Goal: Task Accomplishment & Management: Complete application form

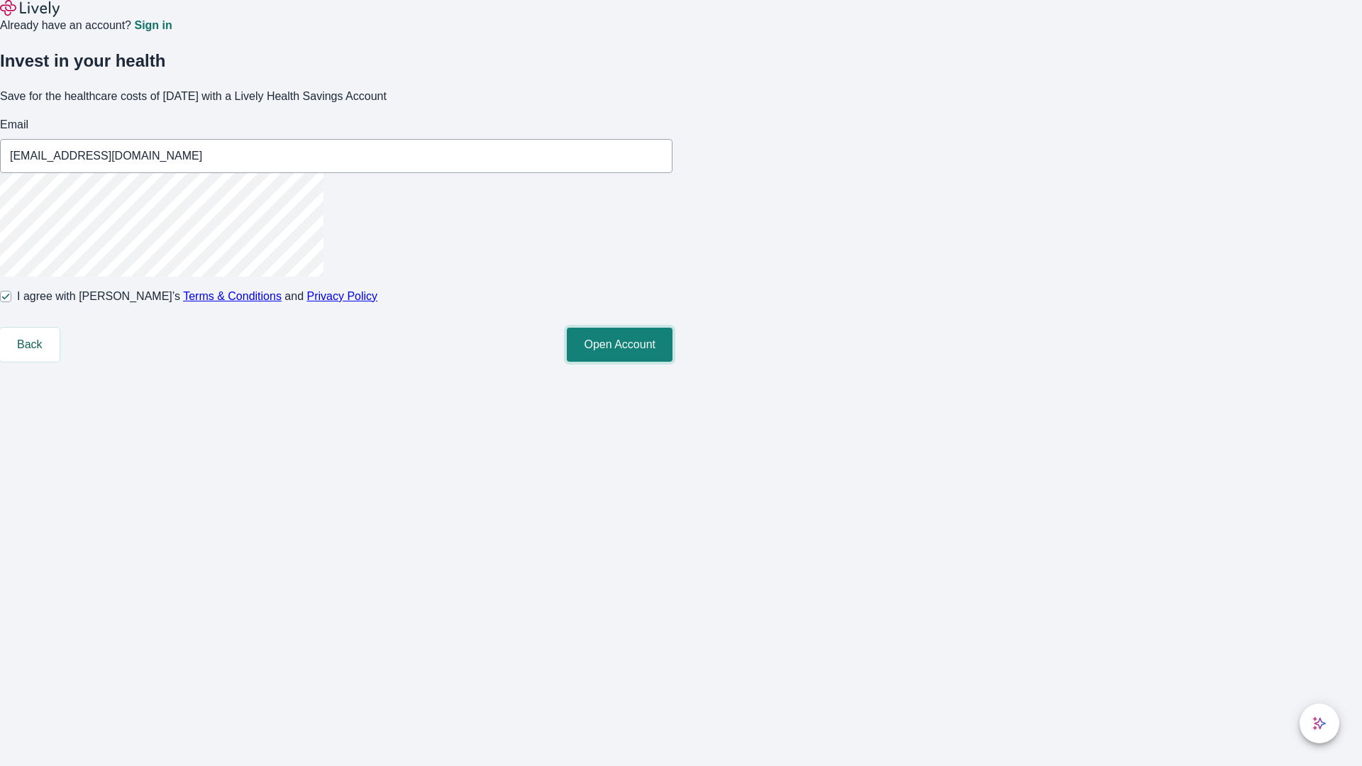
click at [672, 362] on button "Open Account" at bounding box center [620, 345] width 106 height 34
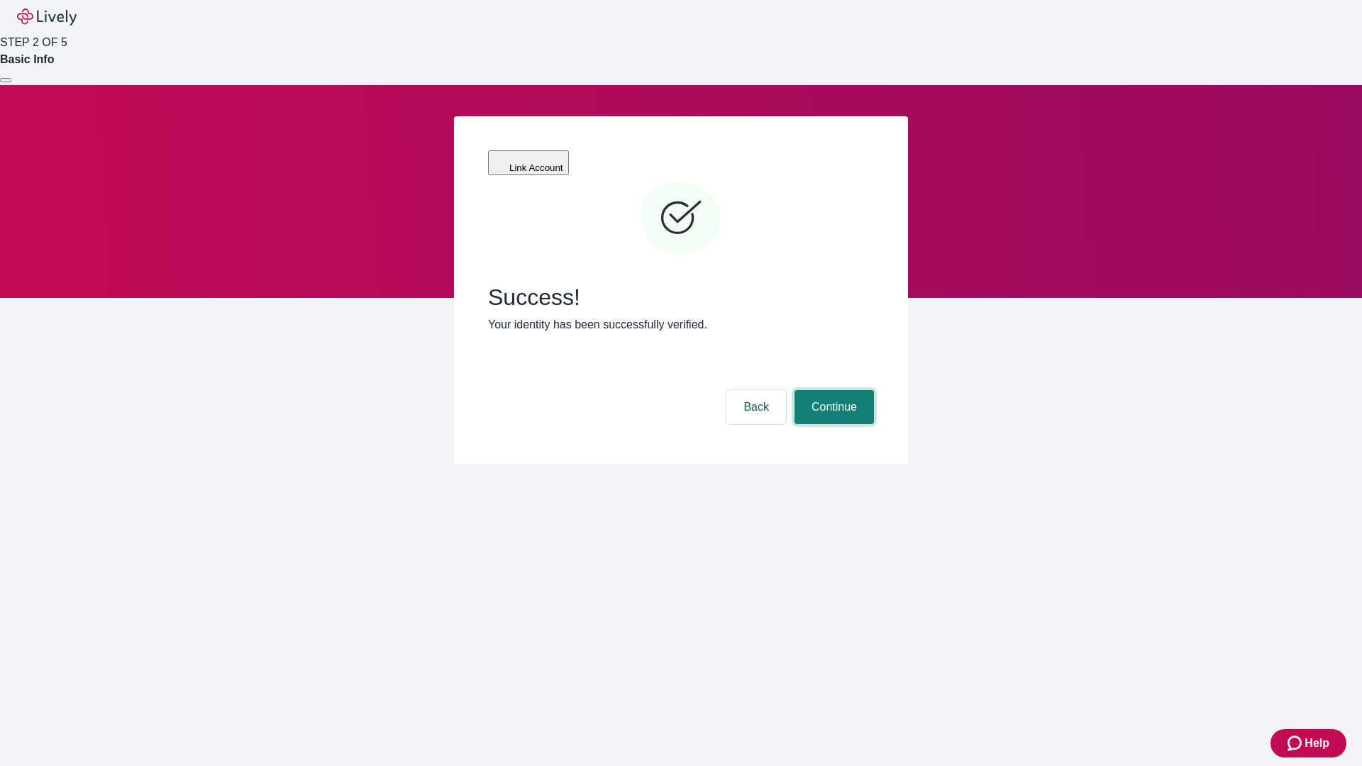
click at [832, 390] on button "Continue" at bounding box center [833, 407] width 79 height 34
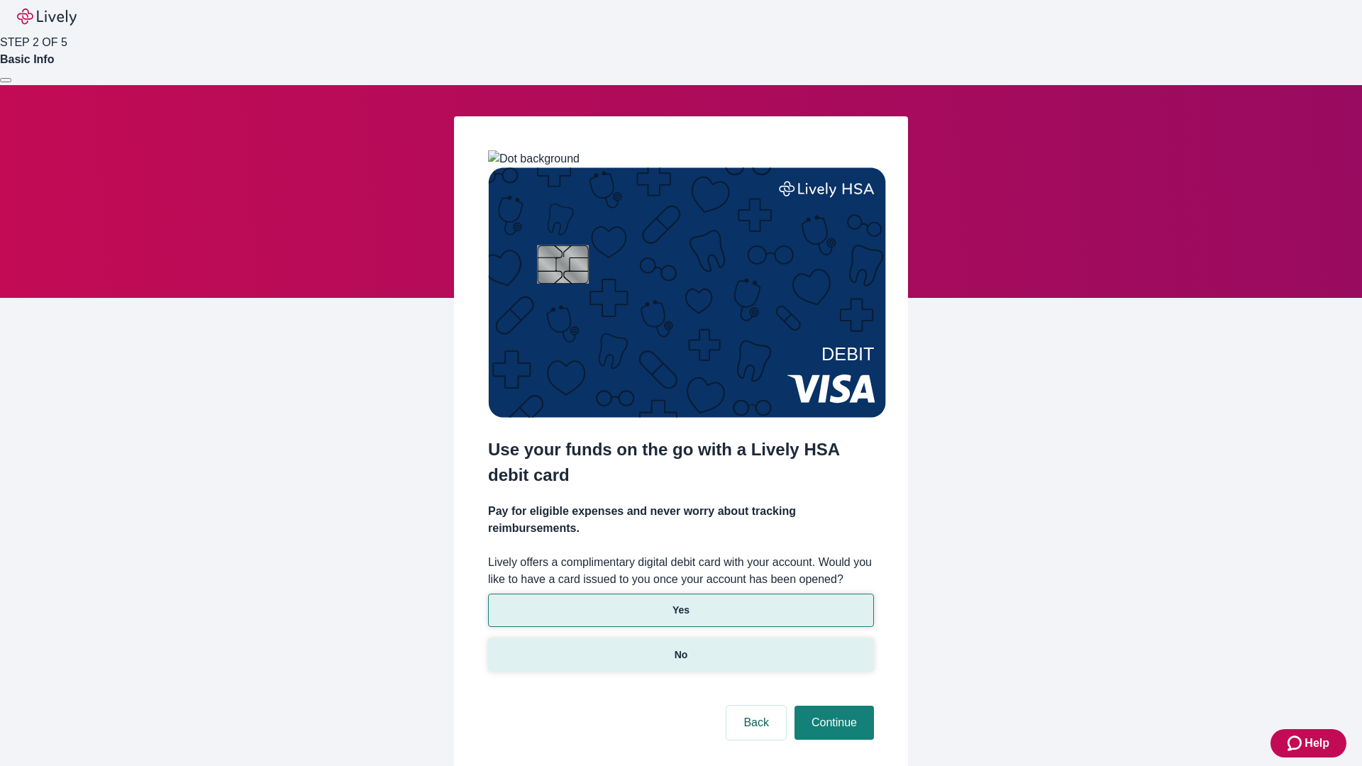
click at [680, 648] on p "No" at bounding box center [681, 655] width 13 height 15
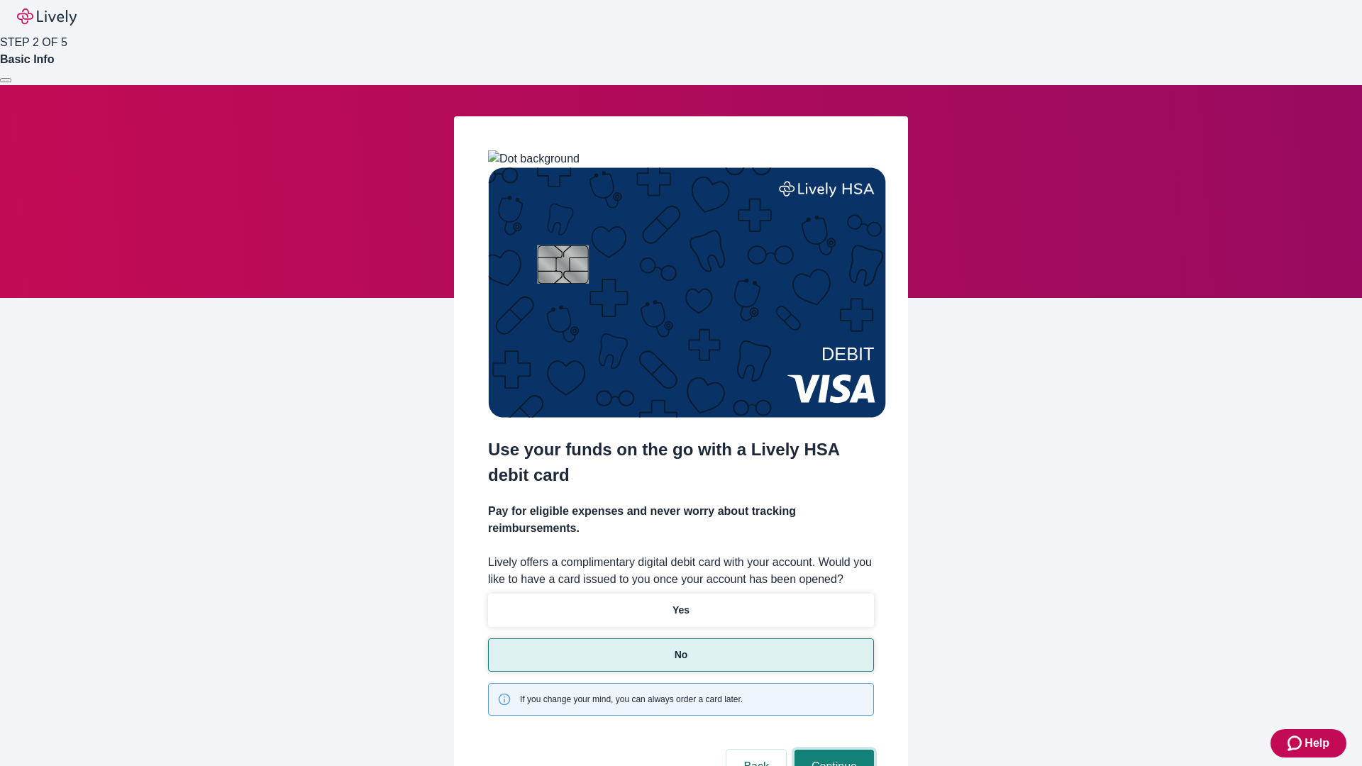
click at [832, 750] on button "Continue" at bounding box center [833, 767] width 79 height 34
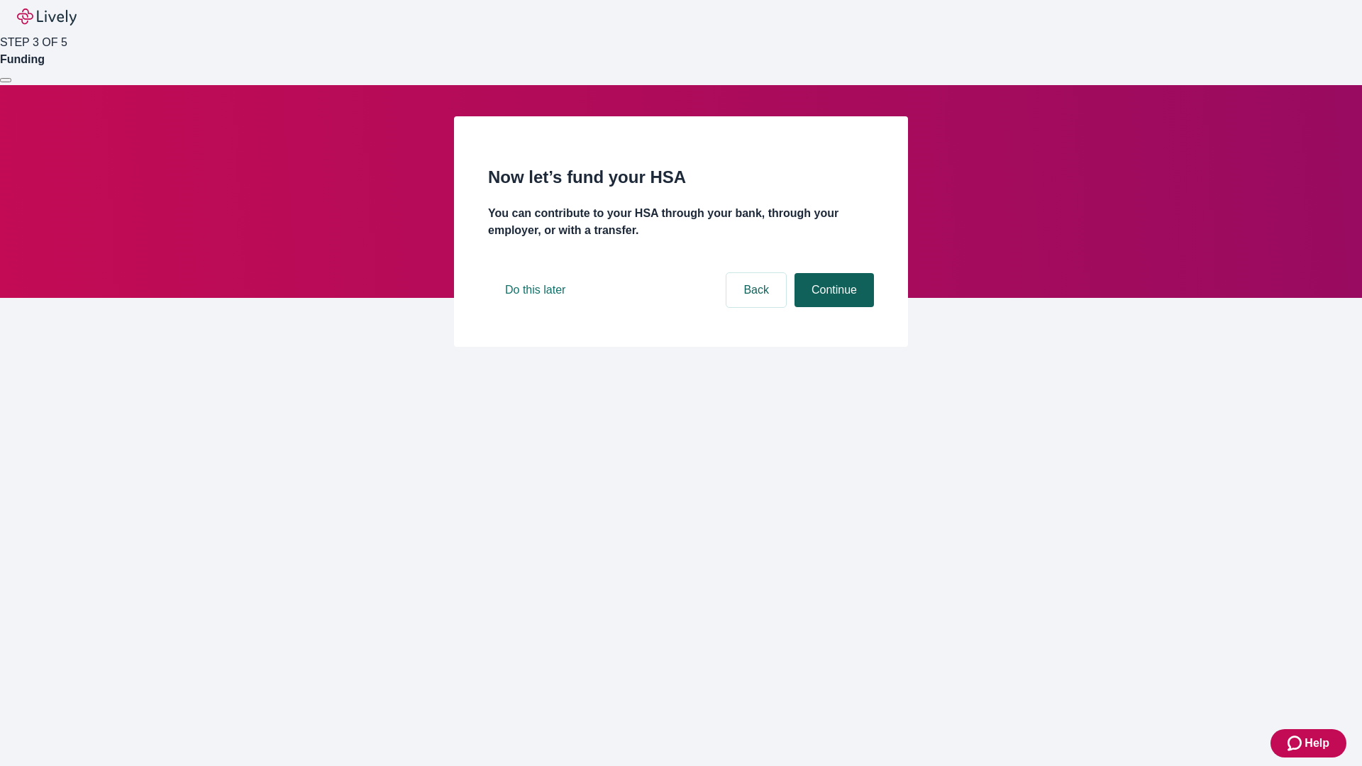
click at [832, 307] on button "Continue" at bounding box center [833, 290] width 79 height 34
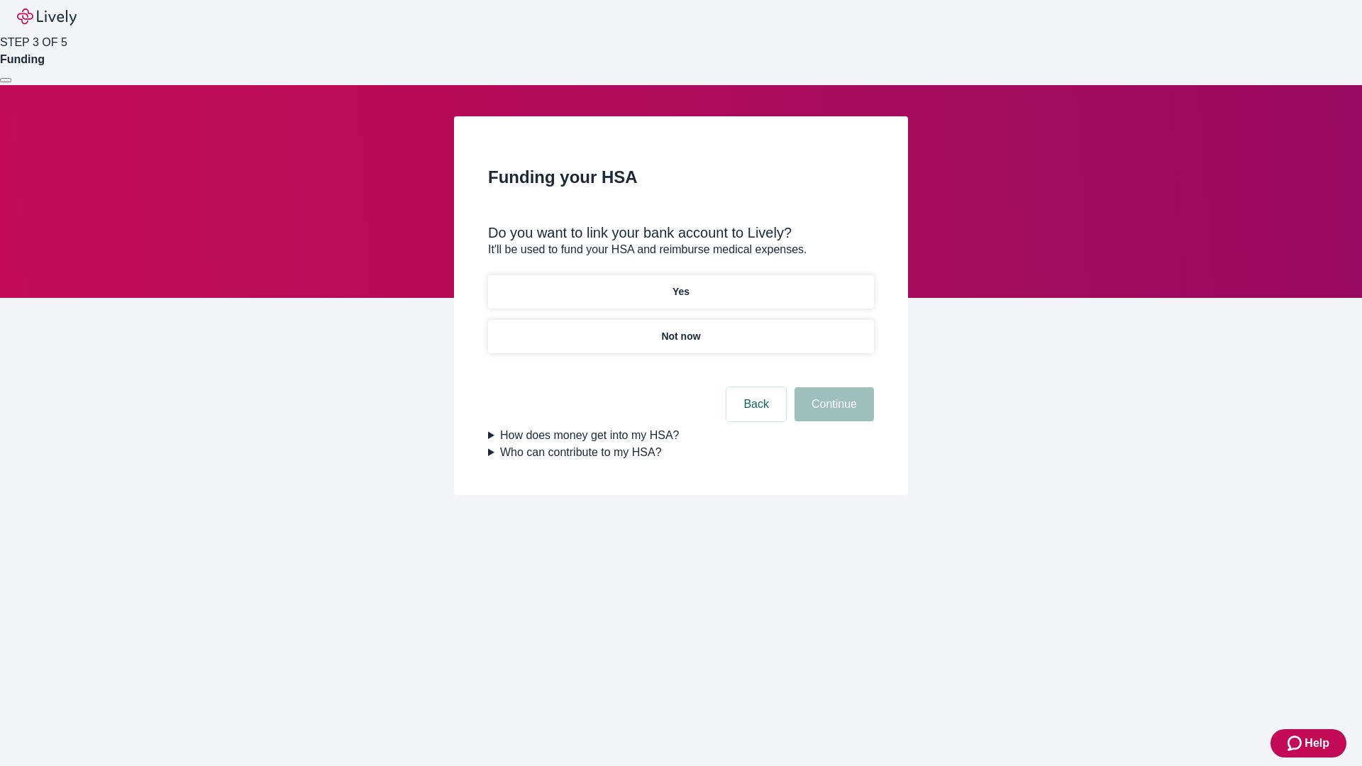
click at [680, 329] on p "Not now" at bounding box center [680, 336] width 39 height 15
click at [832, 413] on button "Continue" at bounding box center [833, 404] width 79 height 34
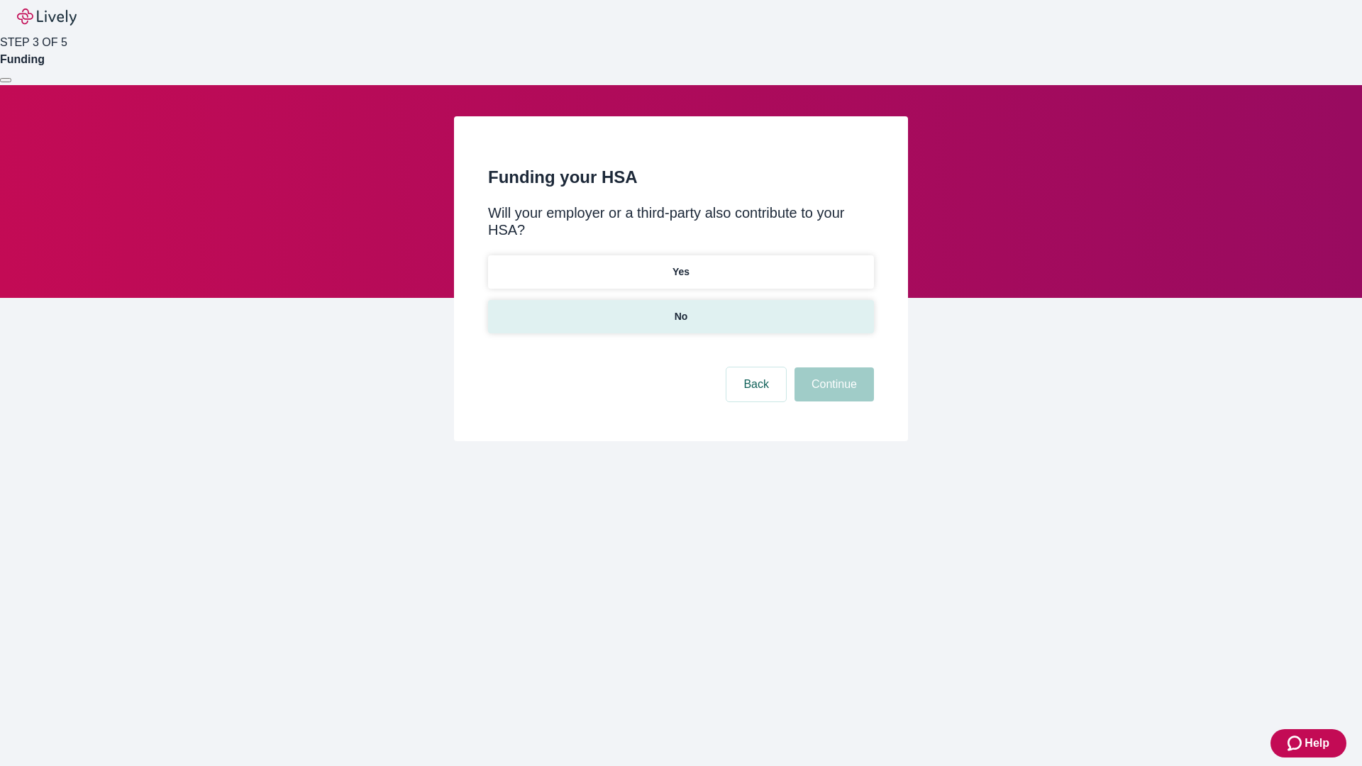
click at [680, 309] on p "No" at bounding box center [681, 316] width 13 height 15
click at [832, 367] on button "Continue" at bounding box center [833, 384] width 79 height 34
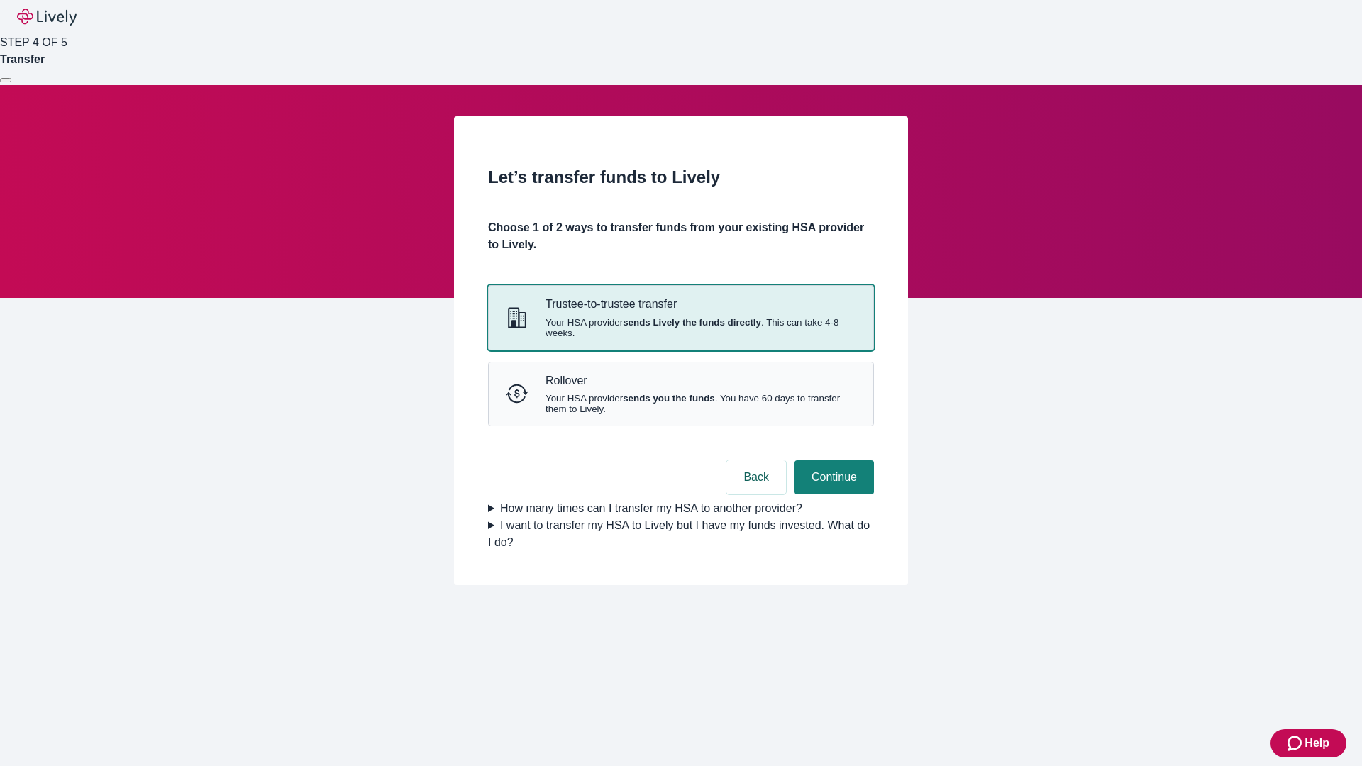
click at [680, 328] on strong "sends Lively the funds directly" at bounding box center [692, 322] width 138 height 11
click at [832, 494] on button "Continue" at bounding box center [833, 477] width 79 height 34
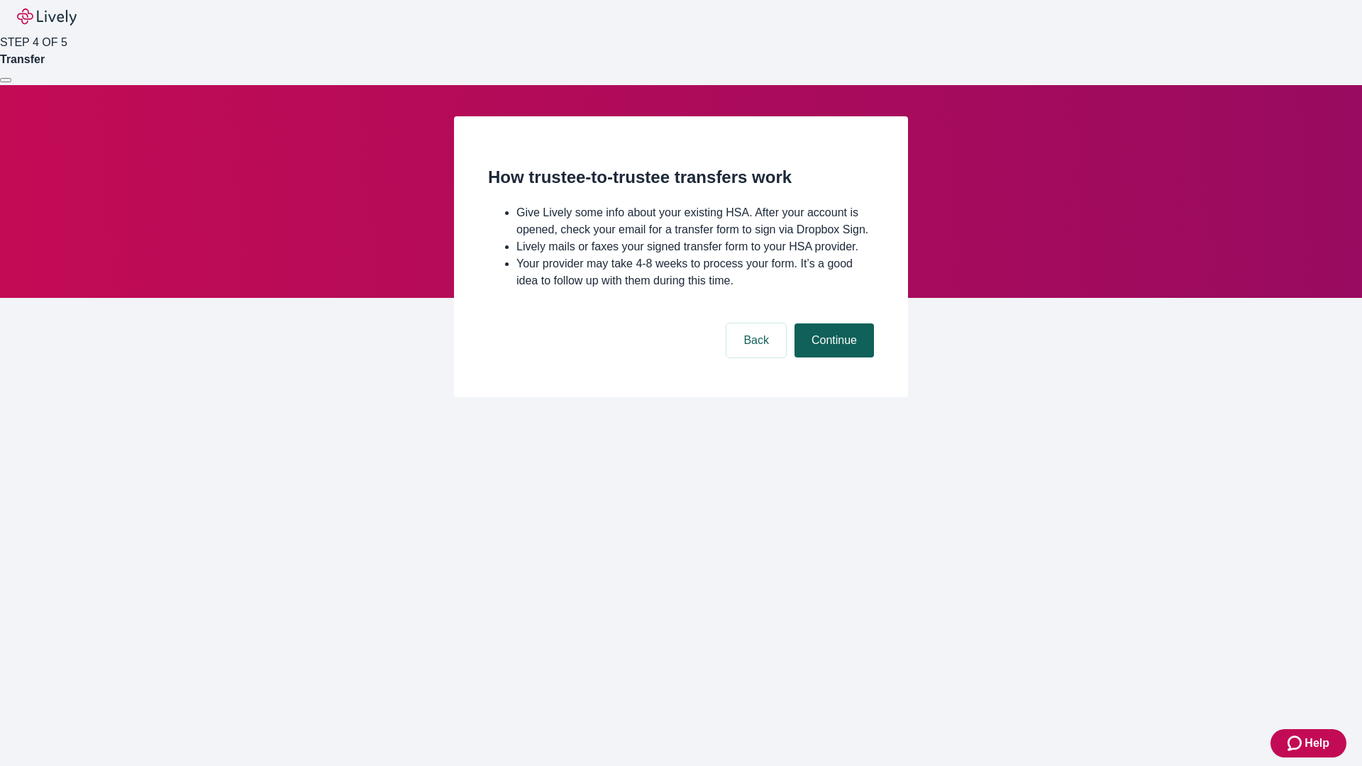
click at [832, 357] on button "Continue" at bounding box center [833, 340] width 79 height 34
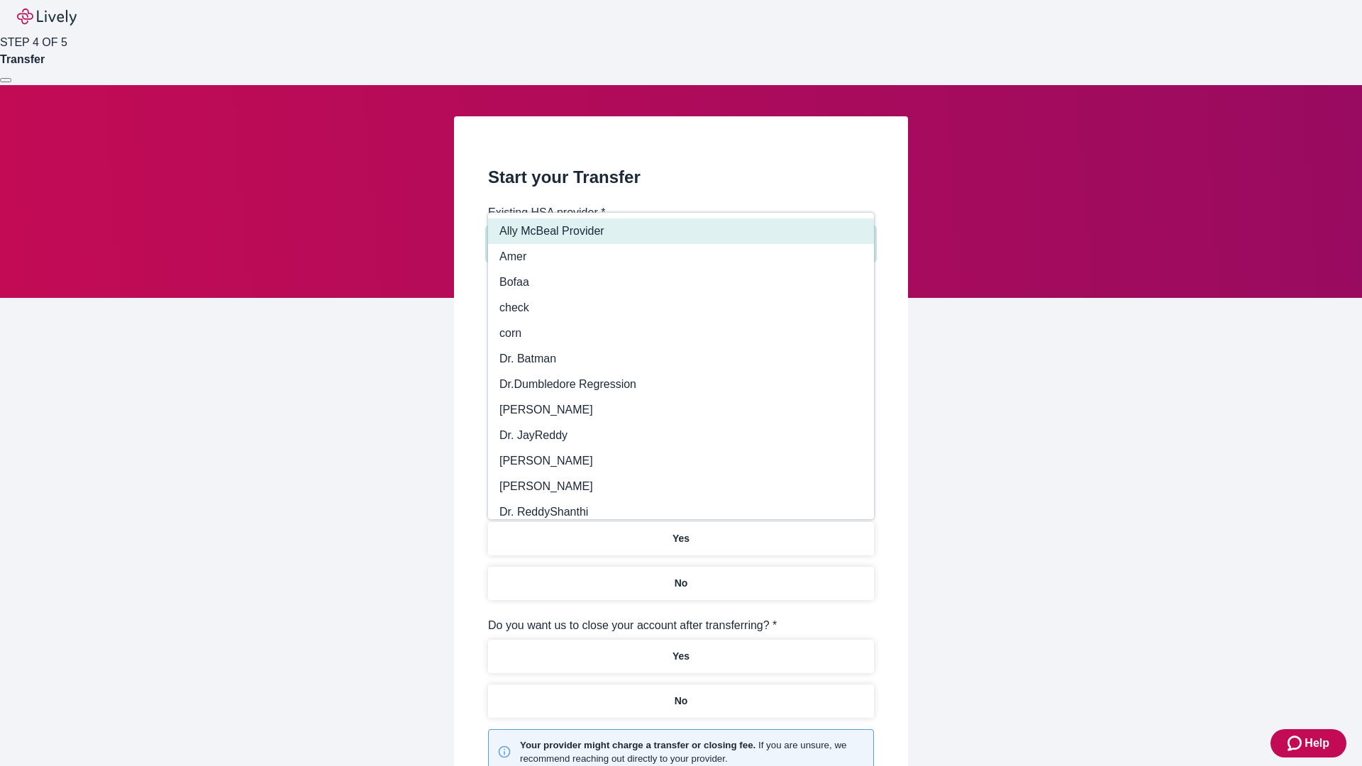
type input "Other"
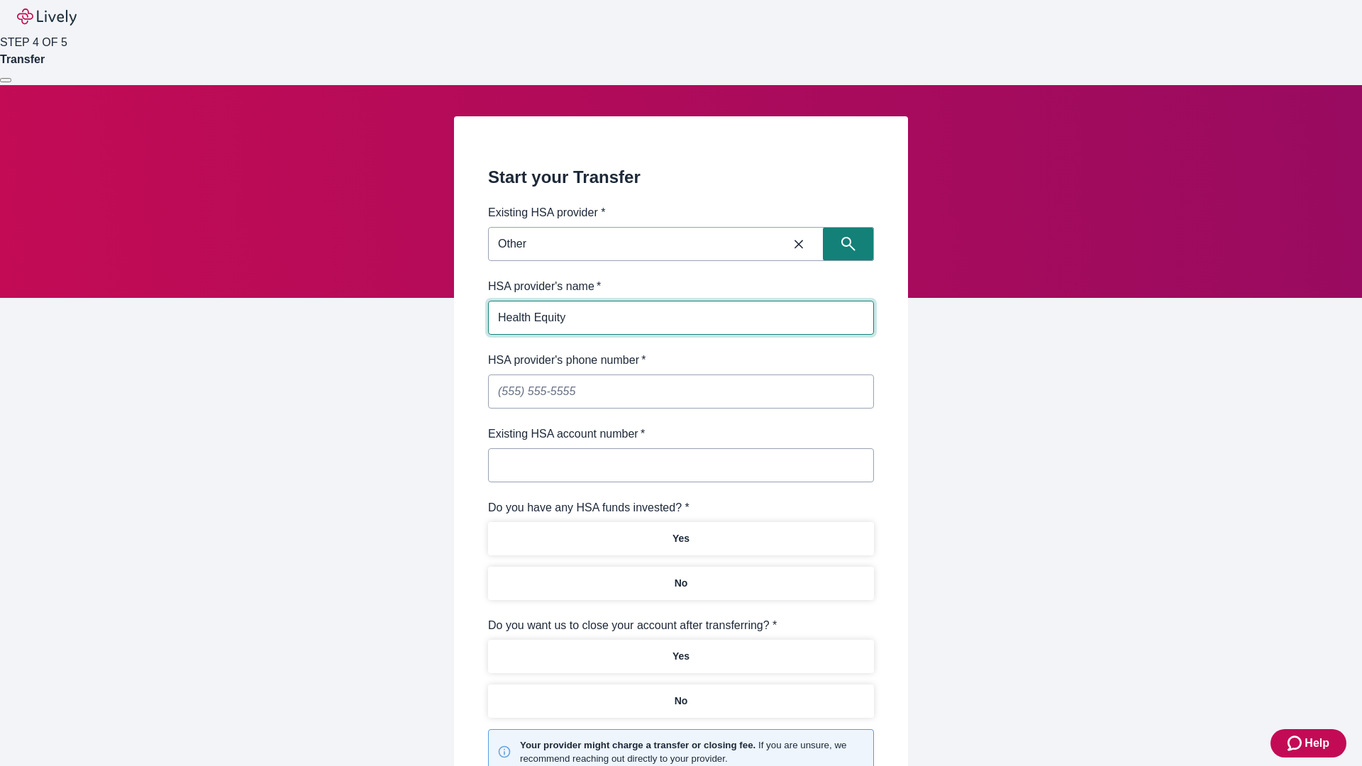
type input "Health Equity"
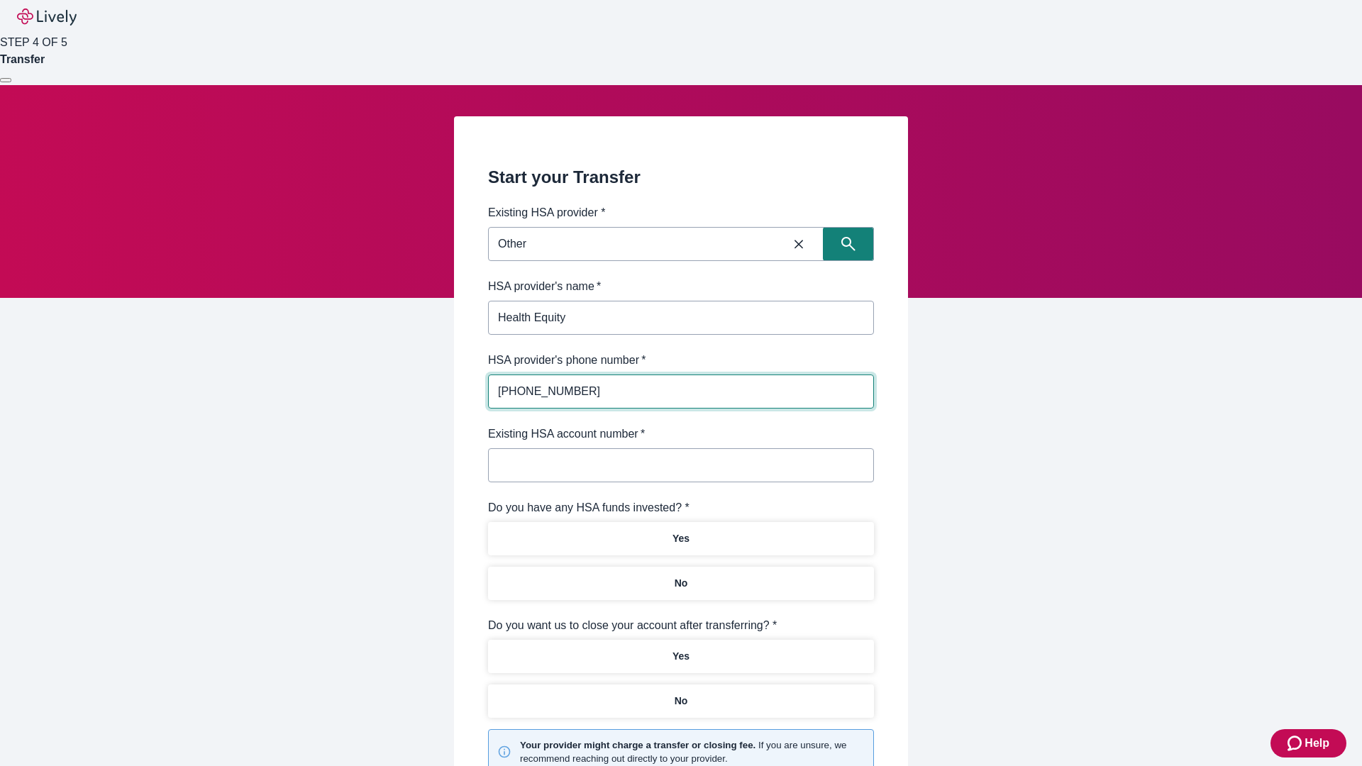
type input "[PHONE_NUMBER]"
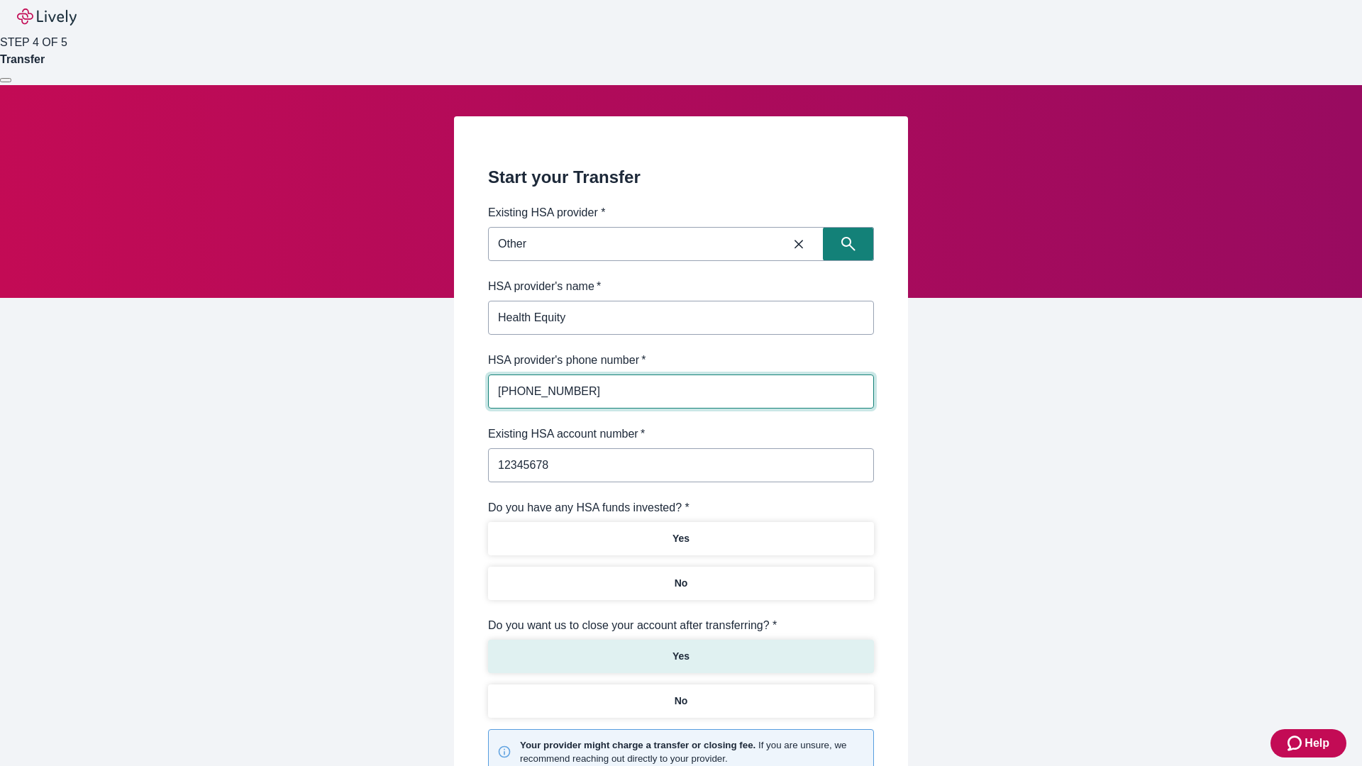
type input "12345678"
click at [680, 576] on p "No" at bounding box center [681, 583] width 13 height 15
click at [680, 649] on p "Yes" at bounding box center [680, 656] width 17 height 15
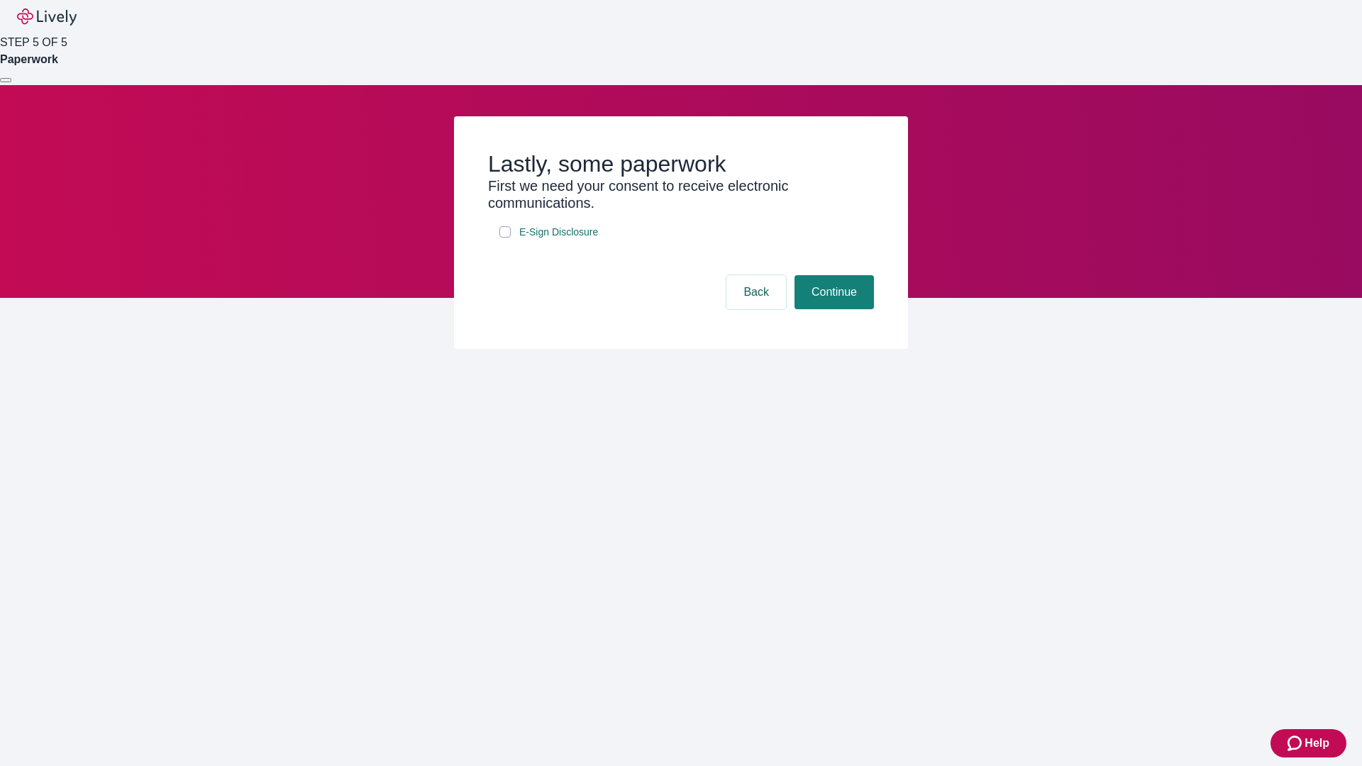
click at [505, 238] on input "E-Sign Disclosure" at bounding box center [504, 231] width 11 height 11
checkbox input "true"
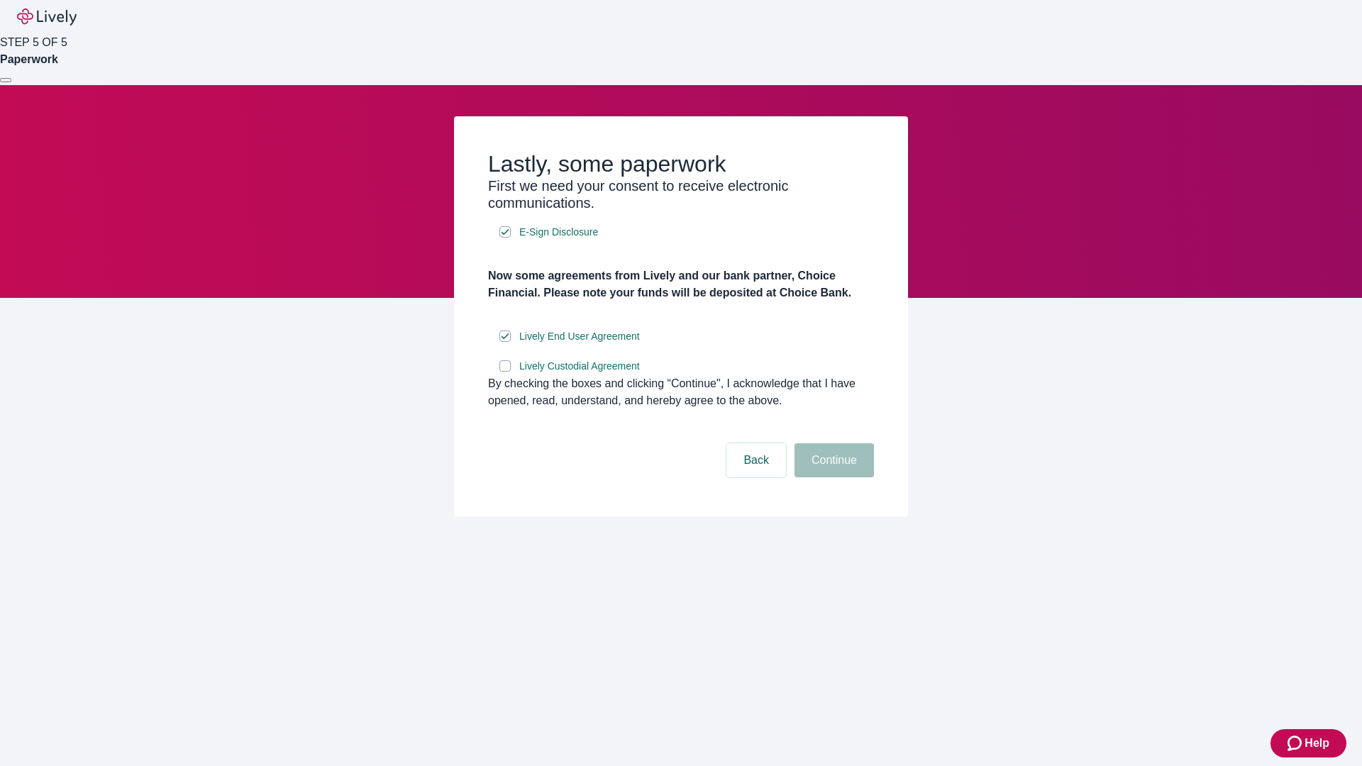
click at [505, 372] on input "Lively Custodial Agreement" at bounding box center [504, 365] width 11 height 11
checkbox input "true"
click at [832, 477] on button "Continue" at bounding box center [833, 460] width 79 height 34
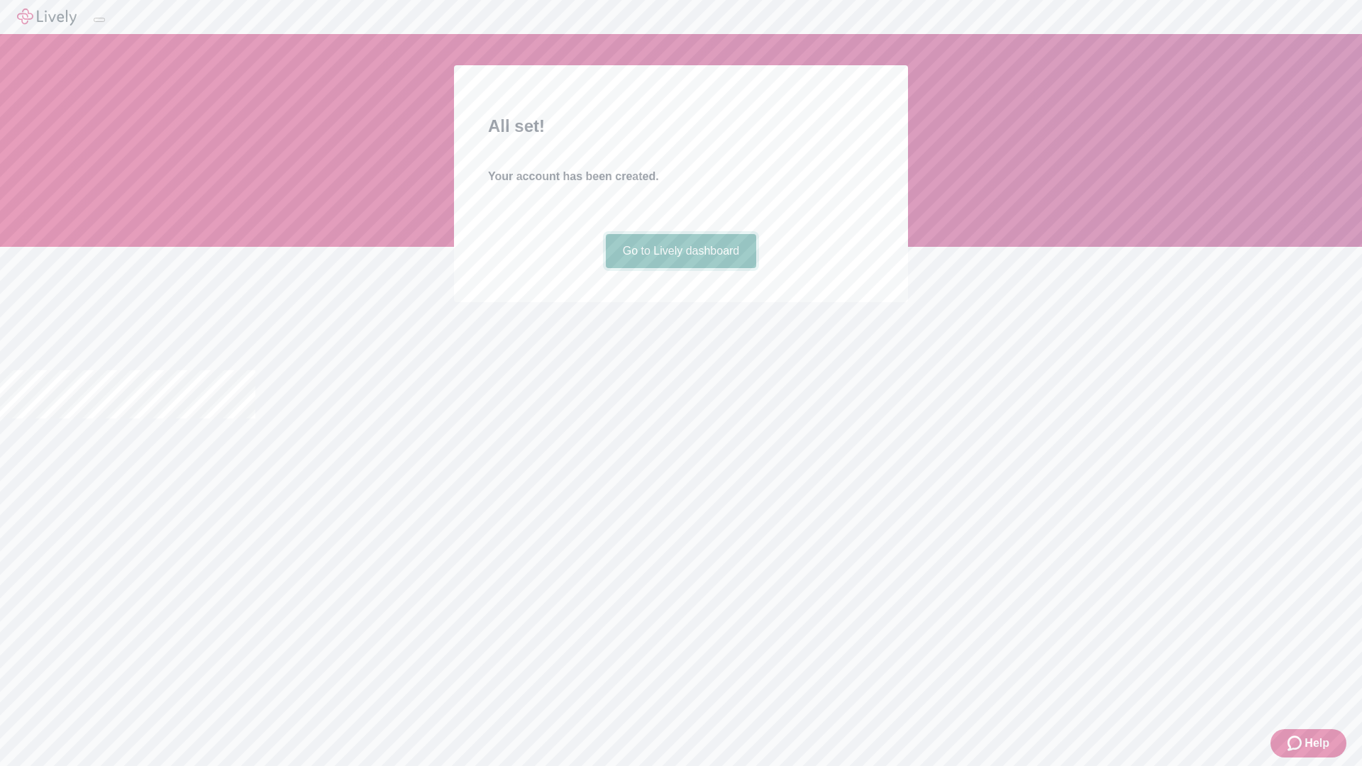
click at [680, 268] on link "Go to Lively dashboard" at bounding box center [681, 251] width 151 height 34
